Goal: Use online tool/utility: Utilize a website feature to perform a specific function

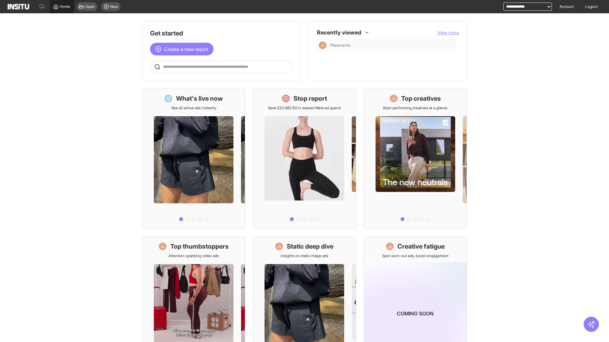
click at [62, 7] on span "Home" at bounding box center [65, 6] width 10 height 5
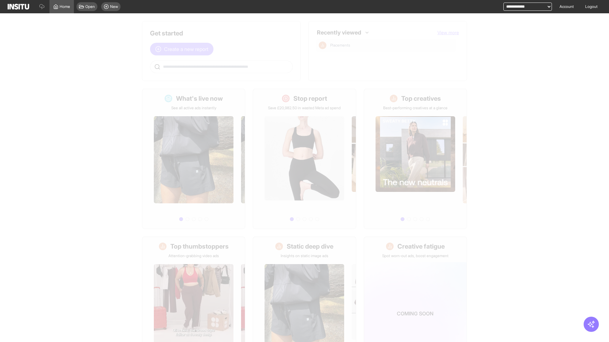
click at [183, 45] on span "Create a new report" at bounding box center [186, 49] width 44 height 8
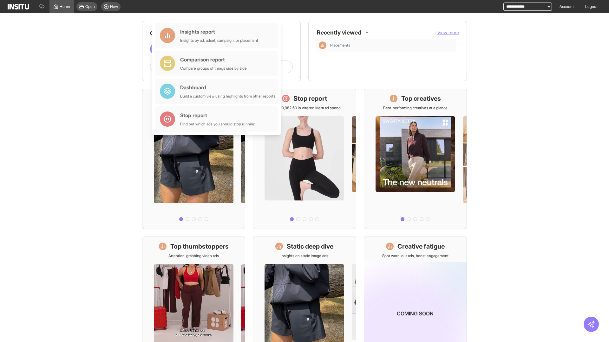
scroll to position [29, 0]
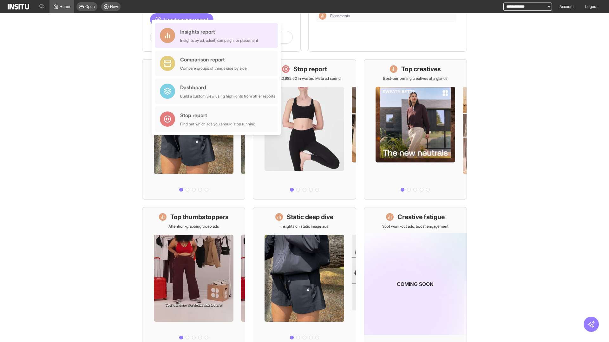
click at [218, 36] on div "Insights report Insights by ad, adset, campaign, or placement" at bounding box center [219, 35] width 78 height 15
